Goal: Check status: Check status

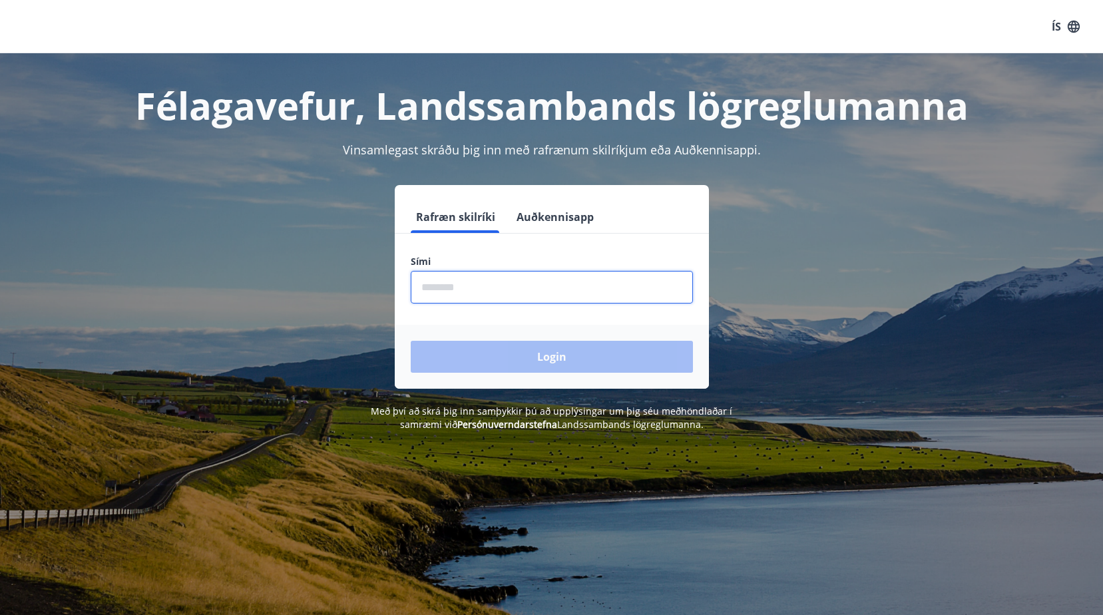
click at [549, 292] on input "phone" at bounding box center [552, 287] width 282 height 33
type input "********"
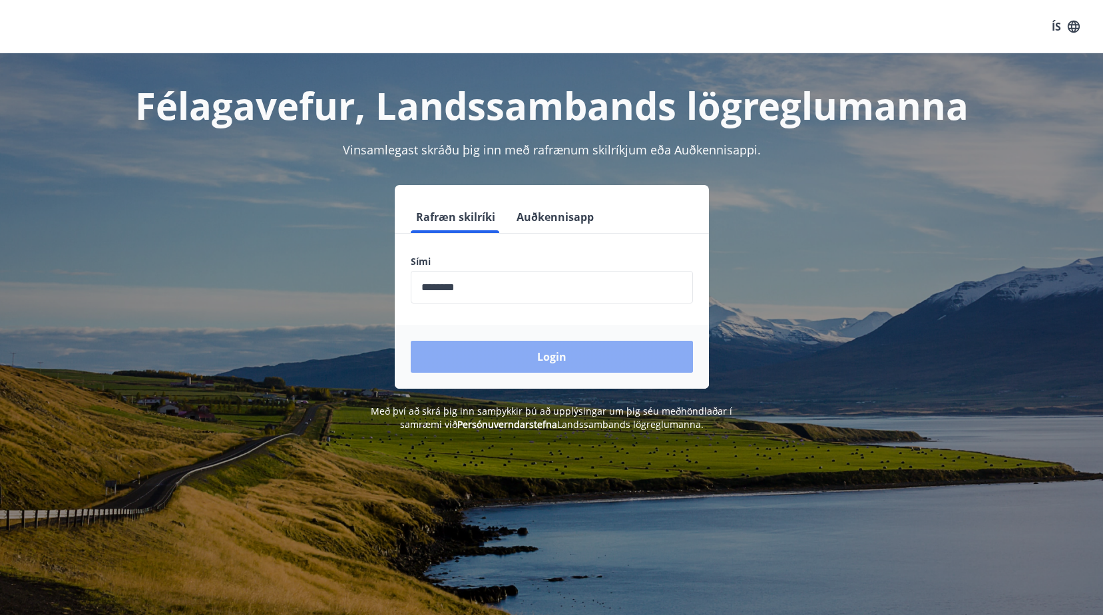
click at [525, 355] on button "Login" at bounding box center [552, 357] width 282 height 32
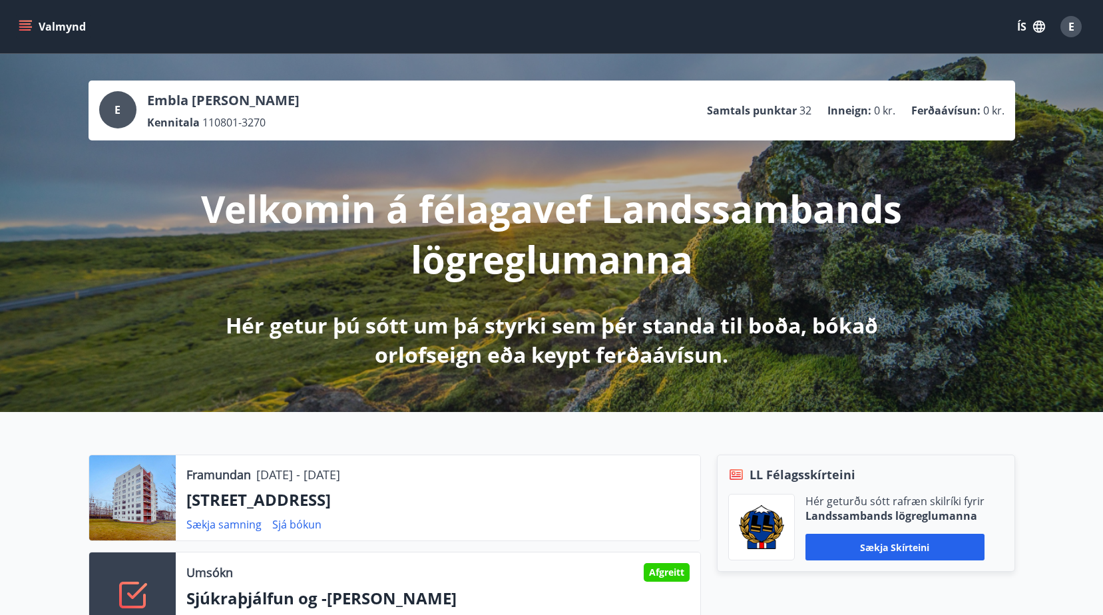
click at [45, 19] on button "Valmynd" at bounding box center [53, 27] width 75 height 24
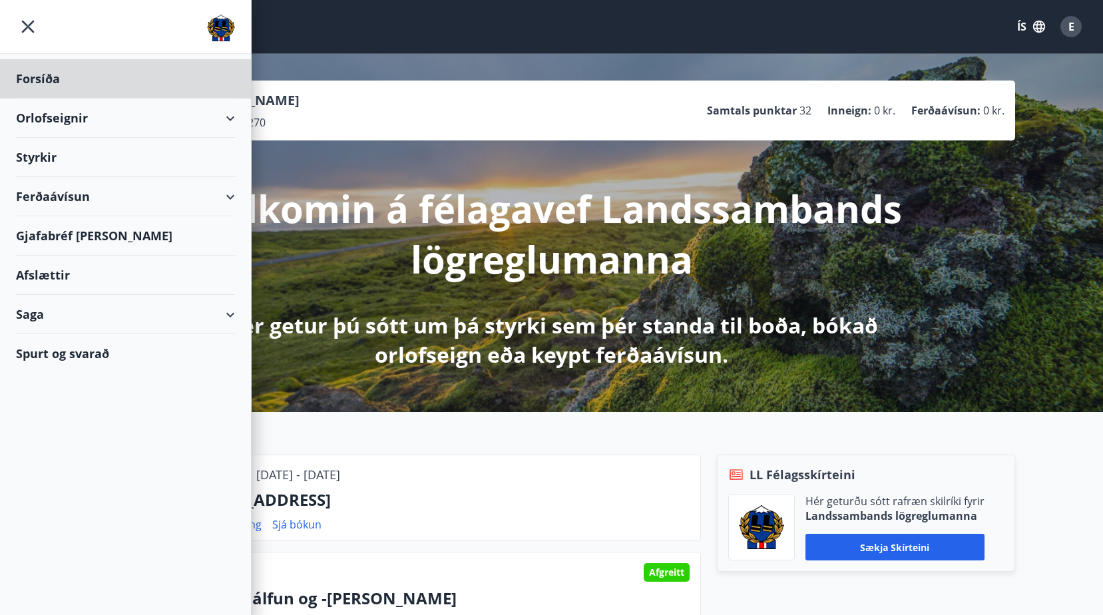
click at [121, 99] on div "Styrkir" at bounding box center [125, 78] width 219 height 39
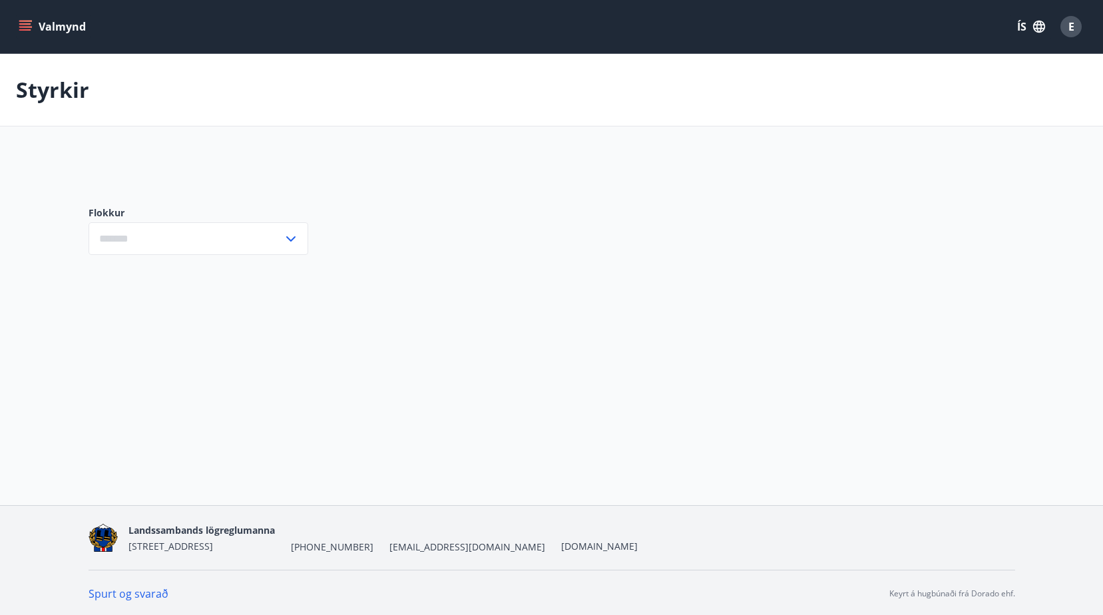
type input "***"
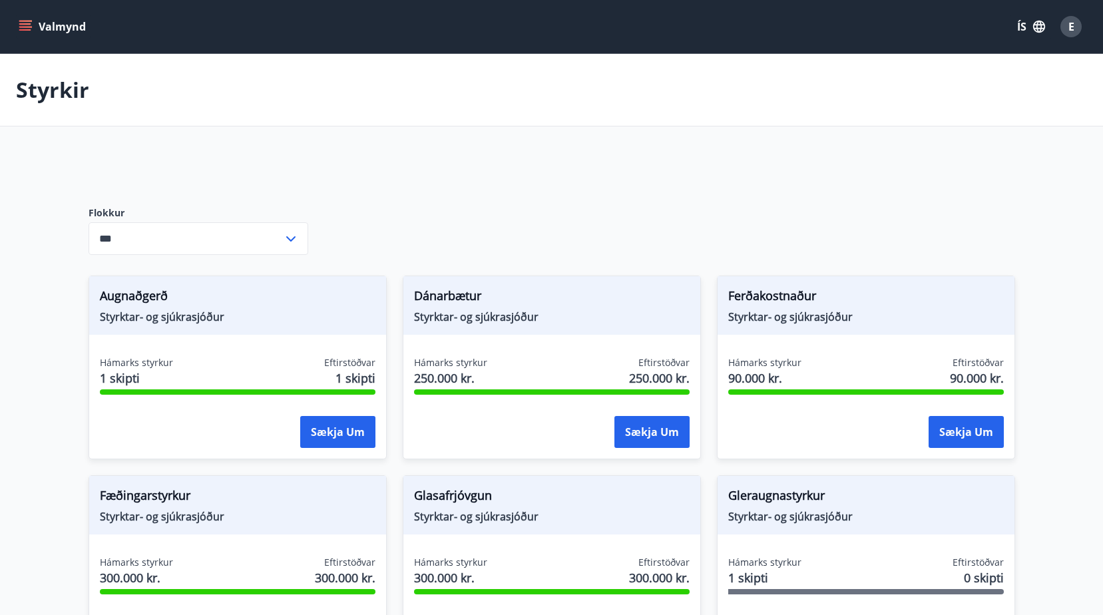
click at [33, 27] on button "Valmynd" at bounding box center [53, 27] width 75 height 24
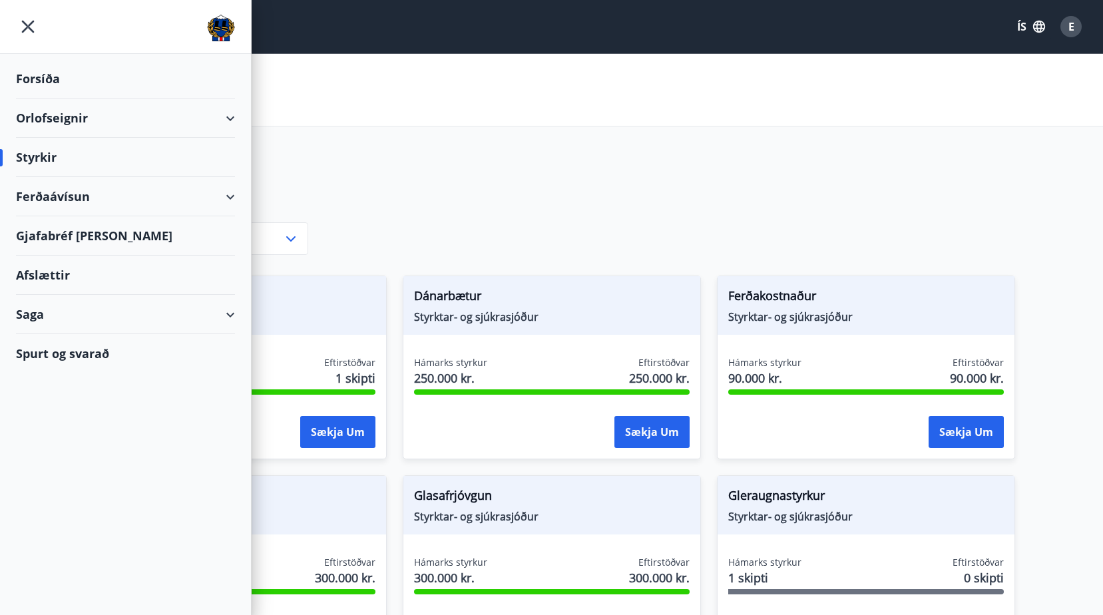
click at [37, 315] on div "Saga" at bounding box center [125, 314] width 219 height 39
click at [51, 482] on div "Styrkjasaga" at bounding box center [126, 488] width 198 height 28
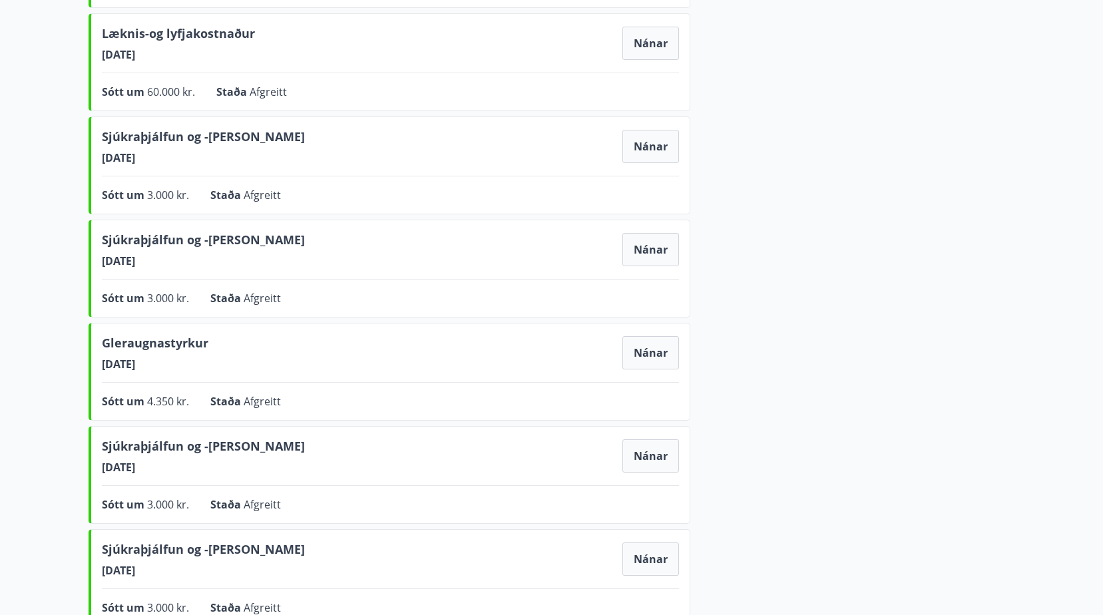
scroll to position [533, 0]
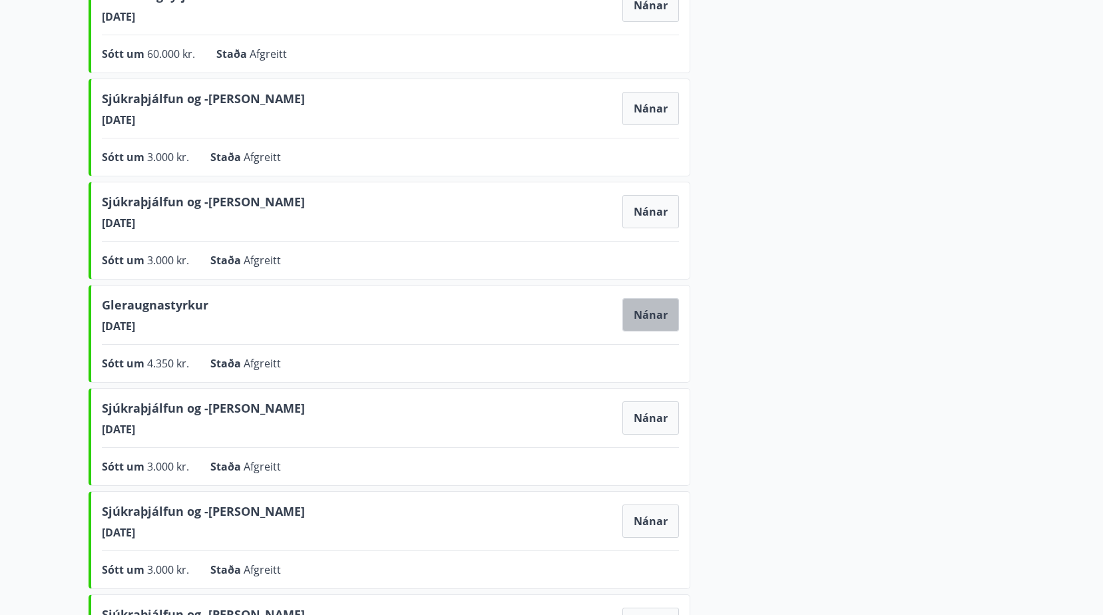
click at [650, 314] on button "Nánar" at bounding box center [650, 314] width 57 height 33
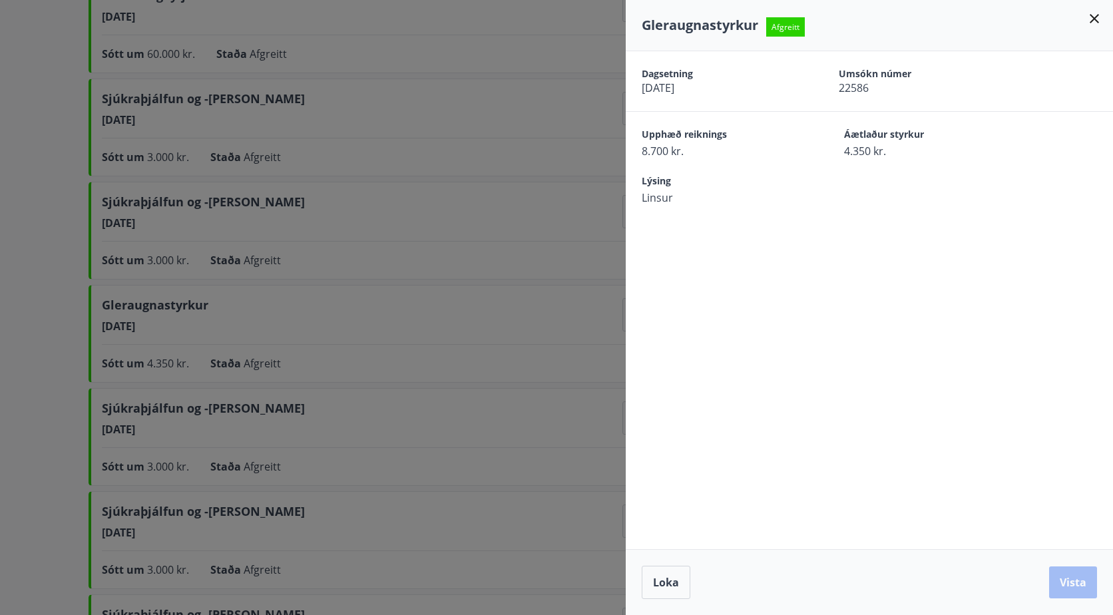
click at [513, 331] on div at bounding box center [556, 307] width 1113 height 615
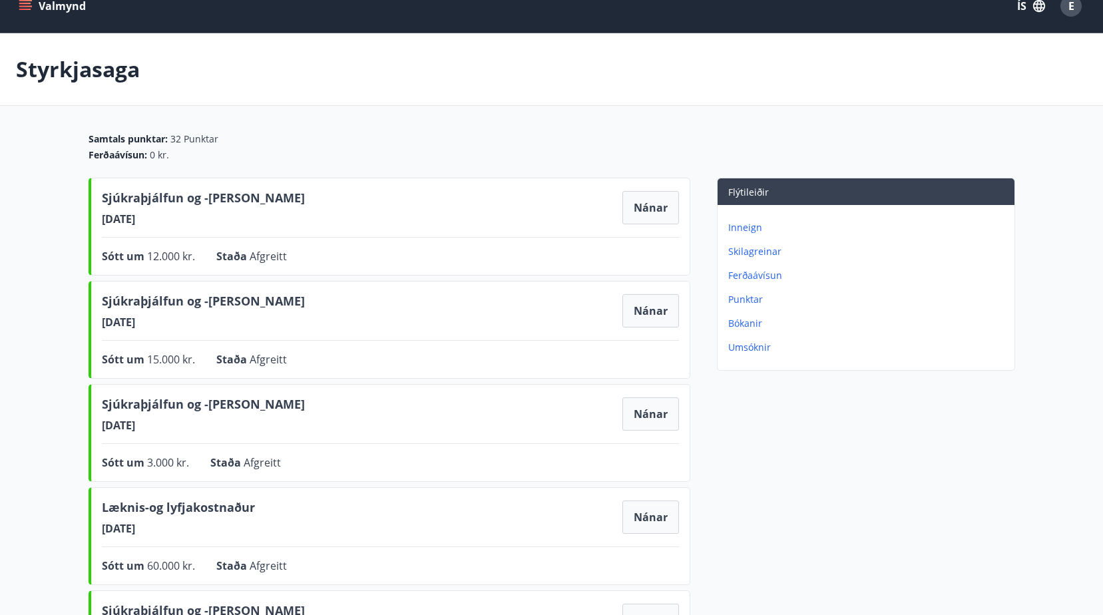
scroll to position [0, 0]
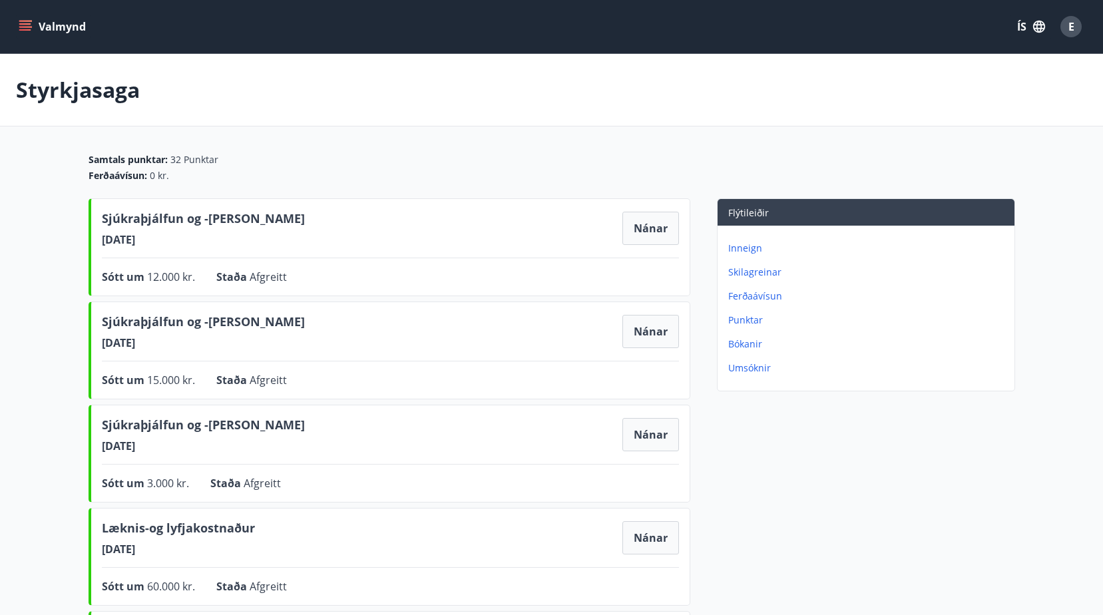
click at [50, 39] on div "Valmynd ÍS E" at bounding box center [551, 27] width 1071 height 32
click at [34, 36] on button "Valmynd" at bounding box center [53, 27] width 75 height 24
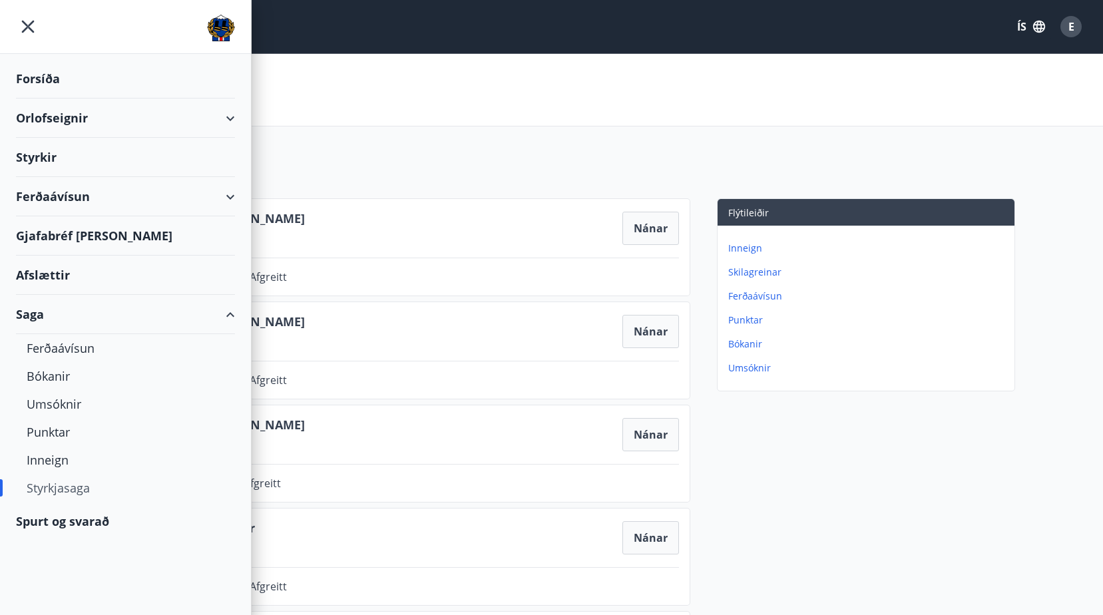
click at [71, 274] on div "Afslættir" at bounding box center [125, 275] width 219 height 39
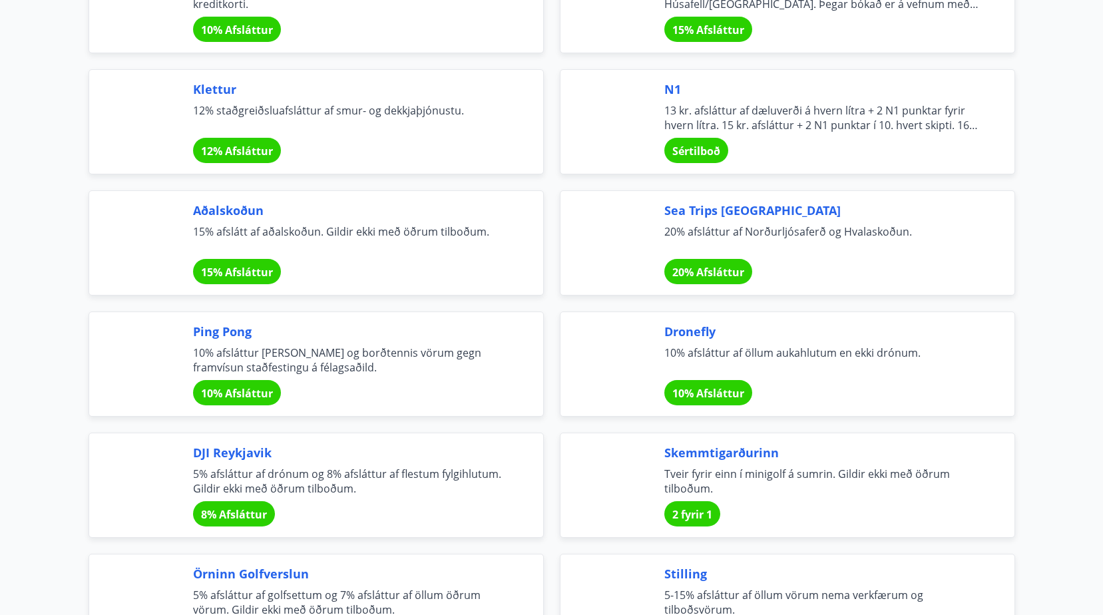
scroll to position [2530, 0]
